Goal: Complete application form: Complete application form

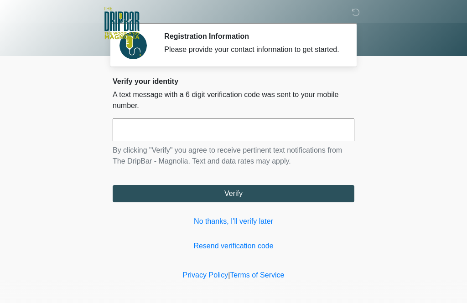
scroll to position [1, 0]
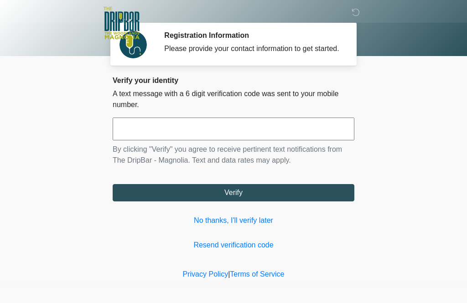
click at [195, 140] on input "text" at bounding box center [234, 129] width 242 height 23
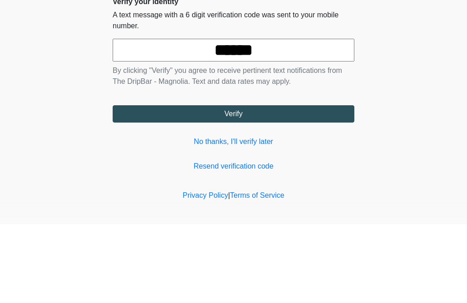
scroll to position [14, 0]
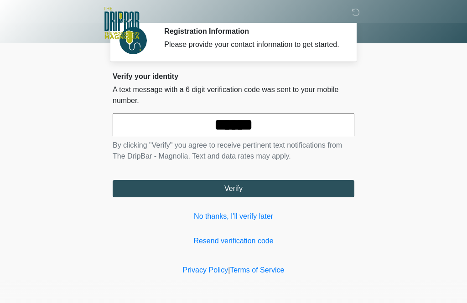
type input "******"
click at [273, 191] on button "Verify" at bounding box center [234, 188] width 242 height 17
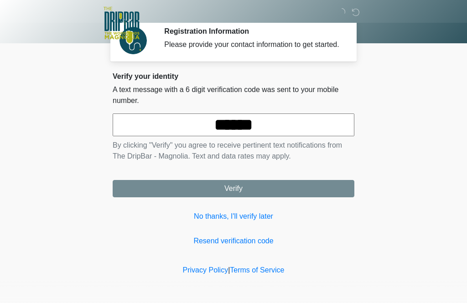
scroll to position [0, 0]
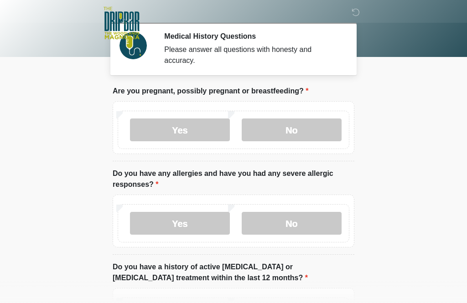
click at [289, 132] on label "No" at bounding box center [292, 130] width 100 height 23
click at [291, 219] on label "No" at bounding box center [292, 223] width 100 height 23
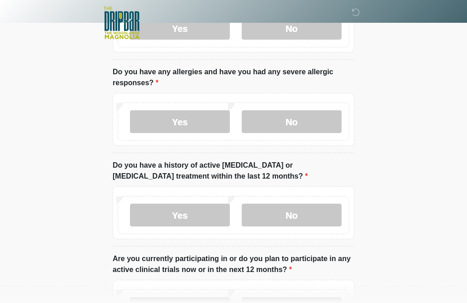
scroll to position [109, 0]
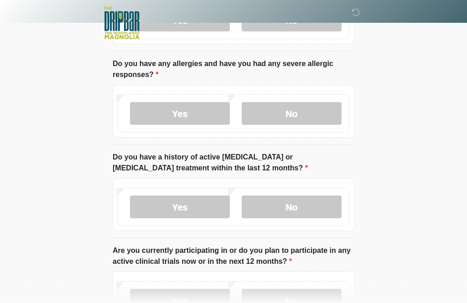
click at [318, 207] on label "No" at bounding box center [292, 207] width 100 height 23
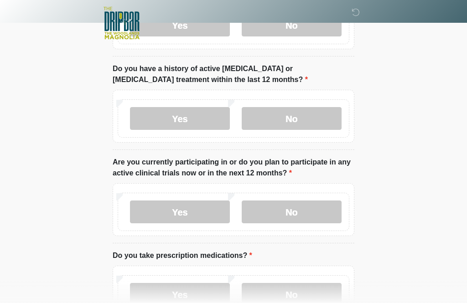
scroll to position [202, 0]
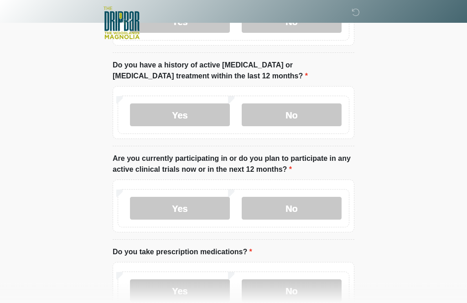
click at [303, 209] on label "No" at bounding box center [292, 208] width 100 height 23
click at [192, 290] on label "Yes" at bounding box center [180, 290] width 100 height 23
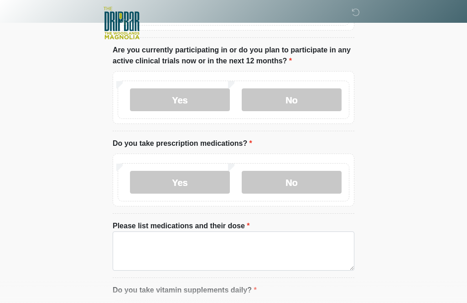
scroll to position [321, 0]
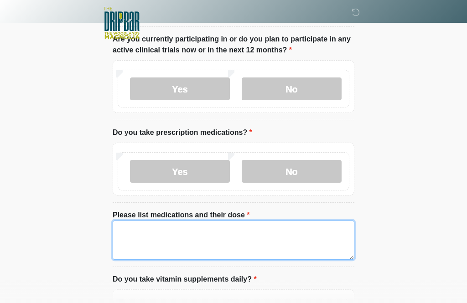
click at [228, 235] on textarea "Please list medications and their dose" at bounding box center [234, 240] width 242 height 39
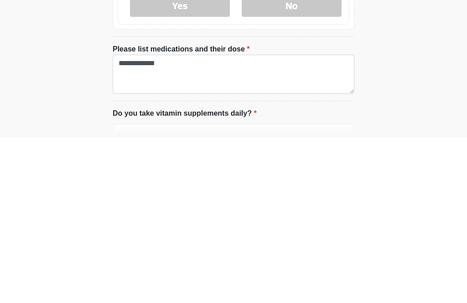
scroll to position [487, 0]
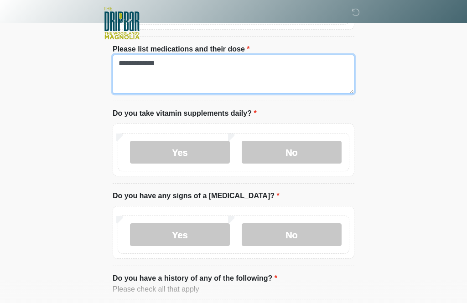
type textarea "**********"
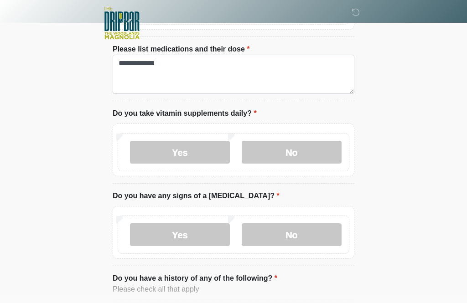
click at [313, 151] on label "No" at bounding box center [292, 152] width 100 height 23
click at [285, 234] on label "No" at bounding box center [292, 234] width 100 height 23
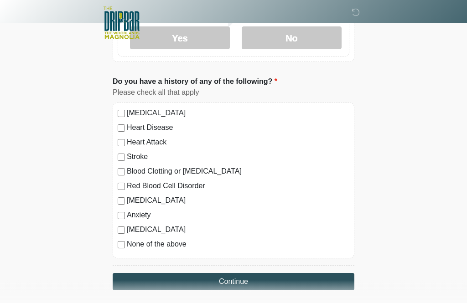
scroll to position [684, 0]
click at [286, 282] on button "Continue" at bounding box center [234, 281] width 242 height 17
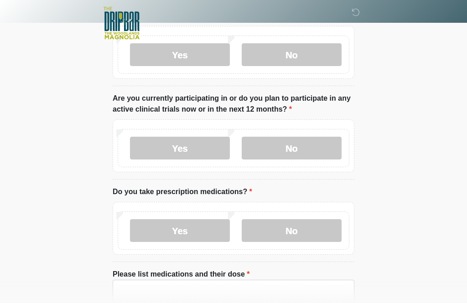
scroll to position [0, 0]
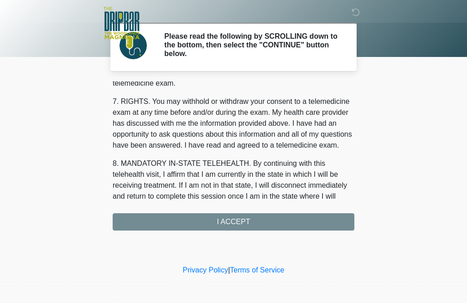
click at [241, 223] on div "1. PURPOSE. The purpose of this form is to obtain your consent for a telemedici…" at bounding box center [234, 156] width 242 height 149
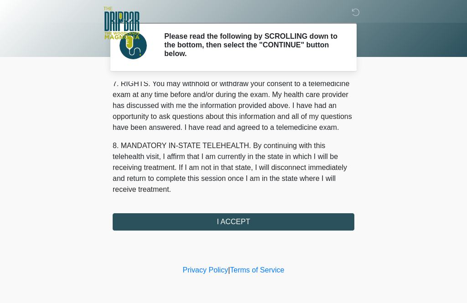
scroll to position [408, 0]
click at [240, 222] on button "I ACCEPT" at bounding box center [234, 221] width 242 height 17
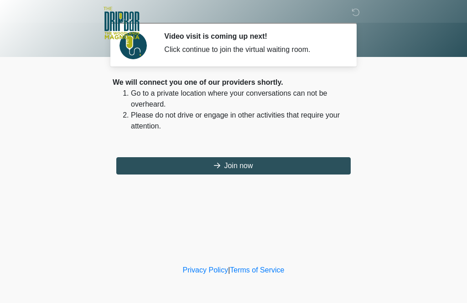
click at [282, 163] on button "Join now" at bounding box center [233, 165] width 234 height 17
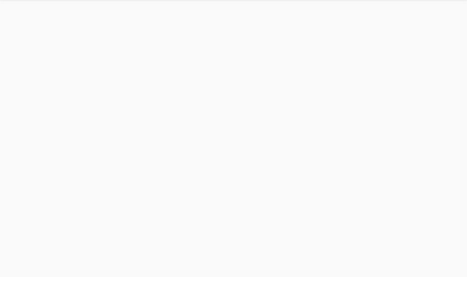
scroll to position [3, 0]
